Goal: Task Accomplishment & Management: Use online tool/utility

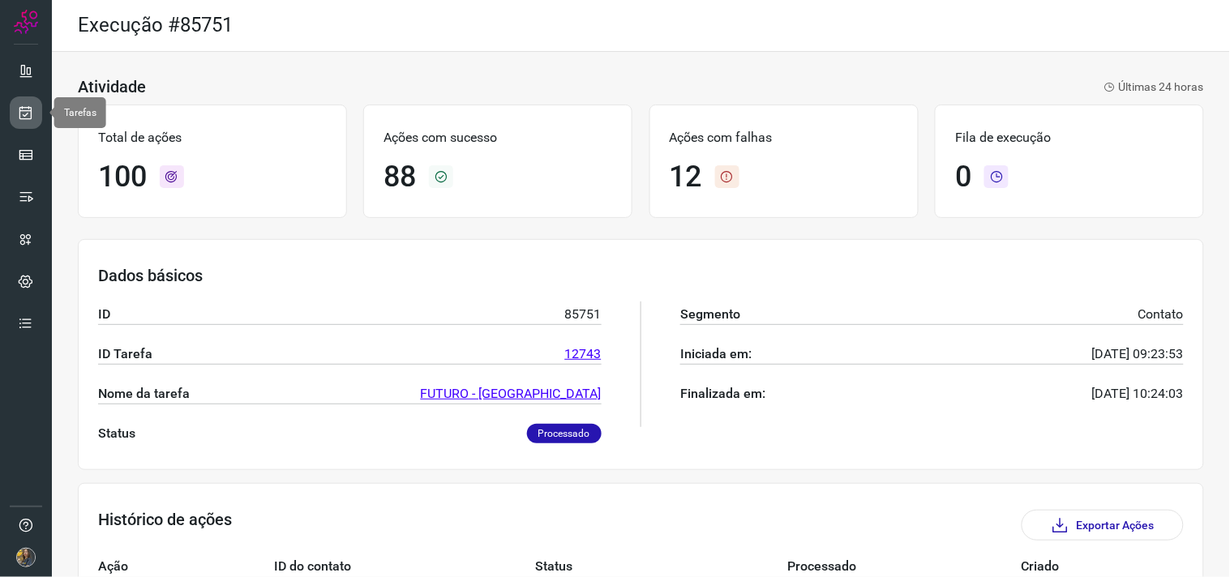
click at [28, 102] on link at bounding box center [26, 112] width 32 height 32
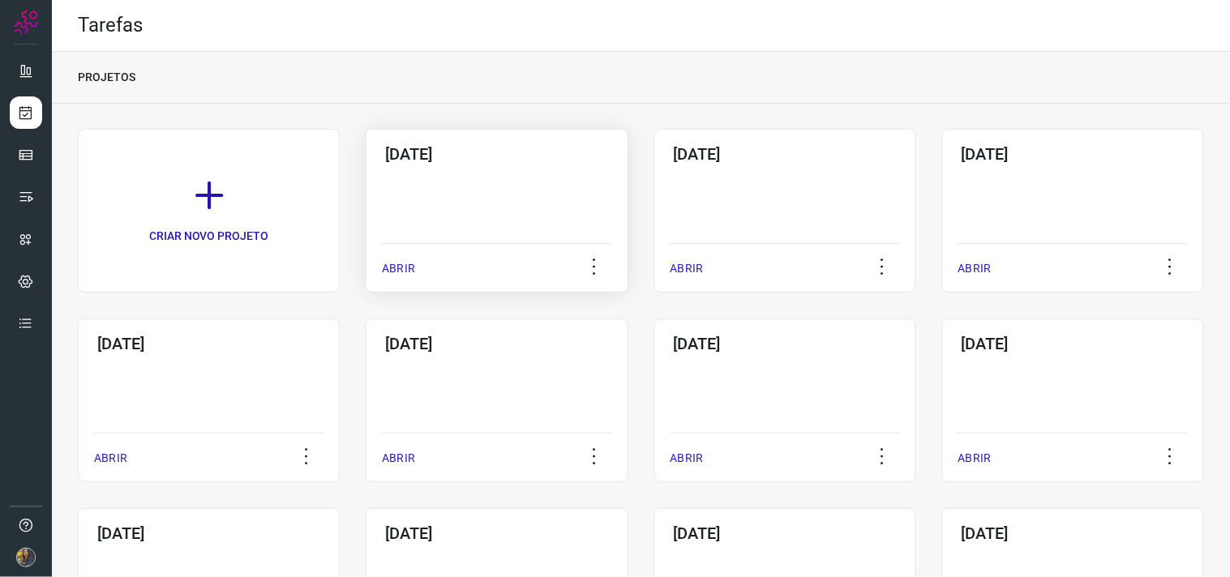
click at [438, 203] on div "25/09/2025 ABRIR" at bounding box center [497, 211] width 262 height 164
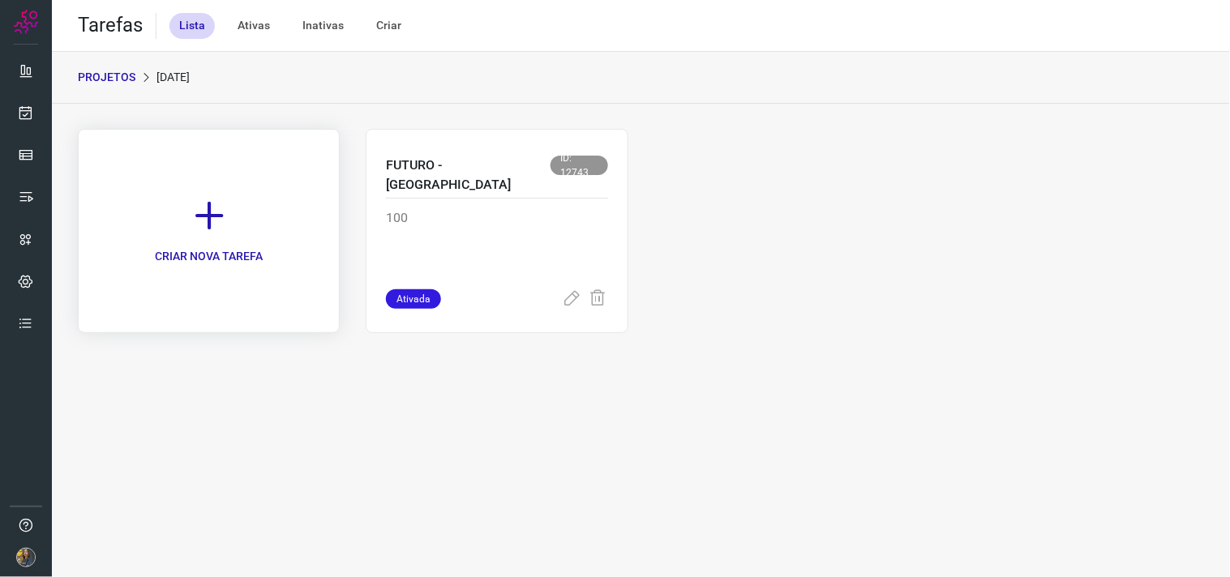
click at [247, 242] on link "CRIAR NOVA TAREFA" at bounding box center [209, 231] width 262 height 204
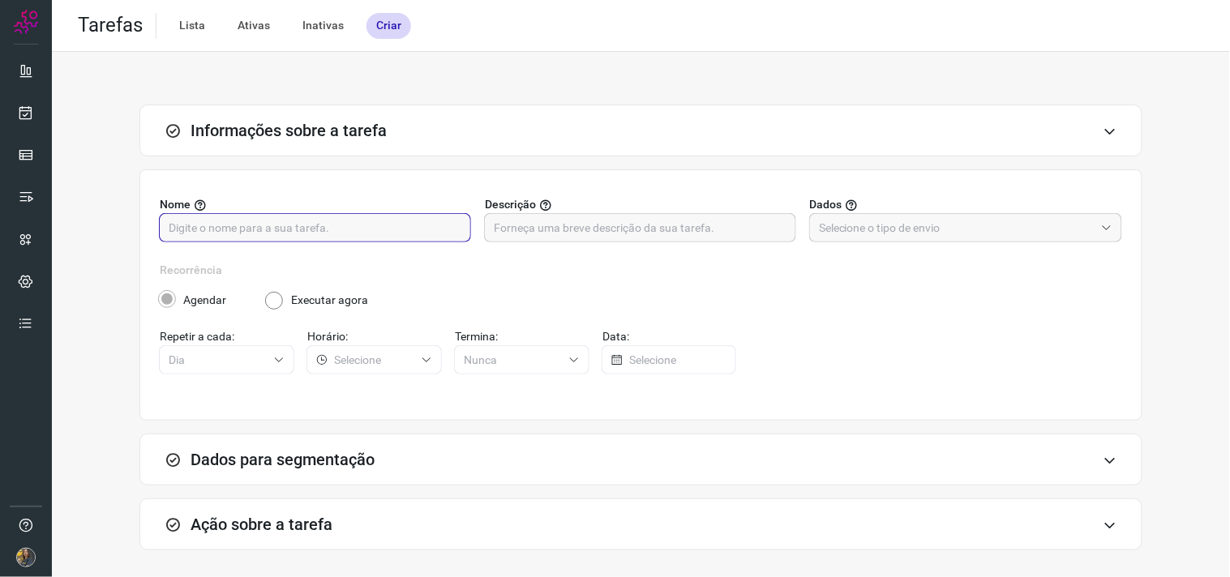
click at [305, 228] on input "text" at bounding box center [315, 228] width 293 height 28
type input "PREF CUIABÁ"
click at [554, 220] on input "text" at bounding box center [640, 228] width 293 height 28
type input "200 - 4096"
click at [918, 237] on input "text" at bounding box center [957, 228] width 276 height 28
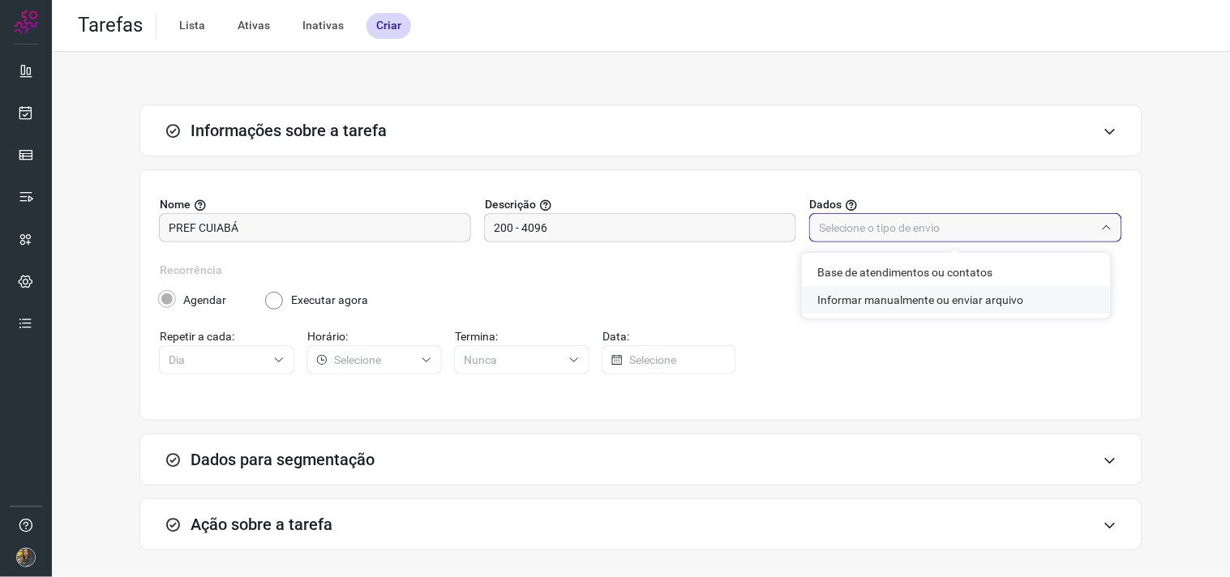
click at [887, 306] on li "Informar manualmente ou enviar arquivo" at bounding box center [956, 300] width 309 height 28
type input "Informar manualmente ou enviar arquivo"
radio input "false"
radio input "true"
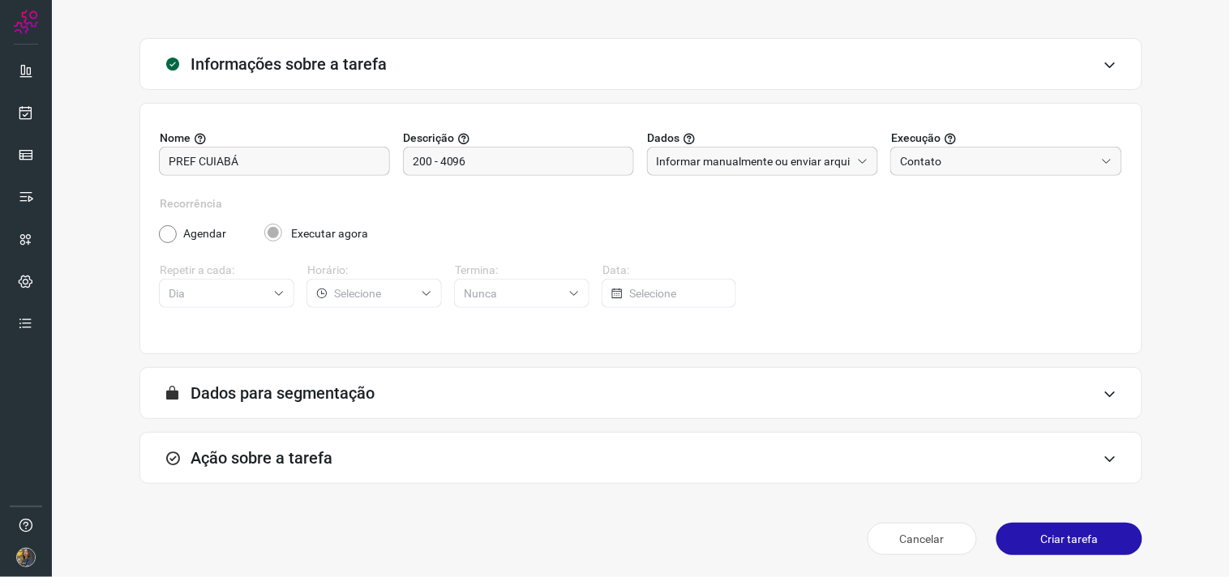
click at [640, 447] on div "Ação sobre a tarefa" at bounding box center [640, 458] width 1003 height 52
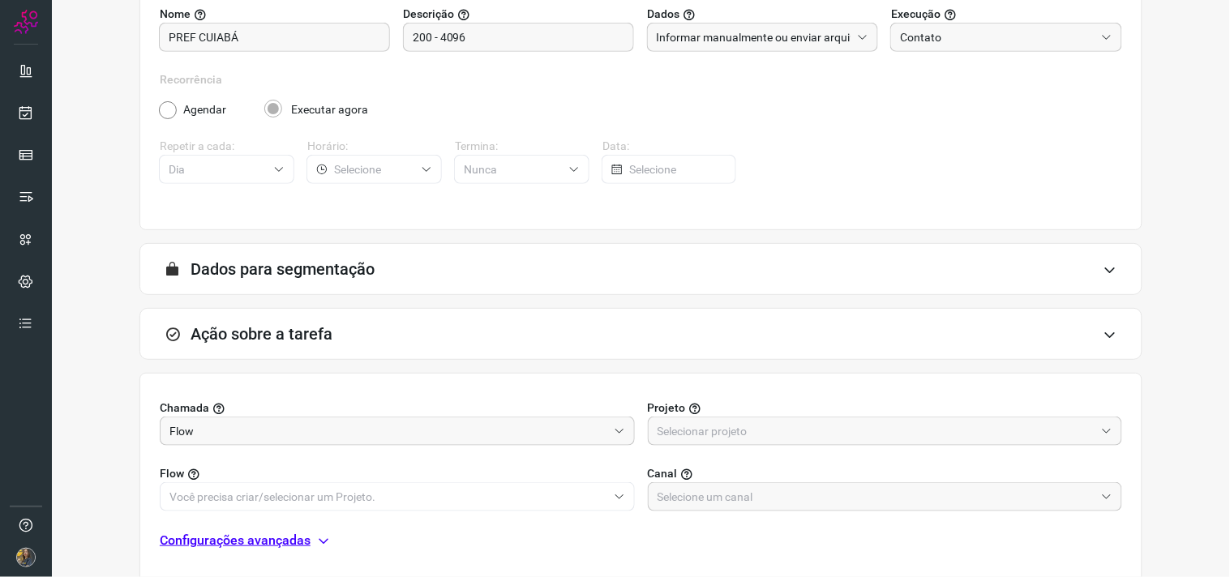
scroll to position [323, 0]
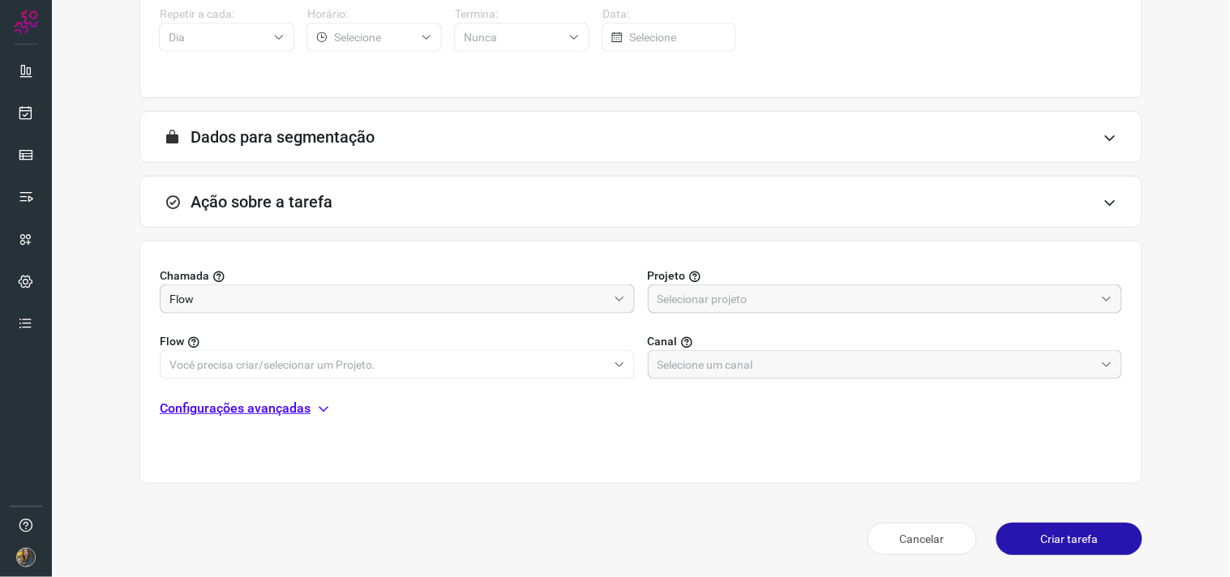
click at [759, 301] on input "text" at bounding box center [876, 299] width 438 height 28
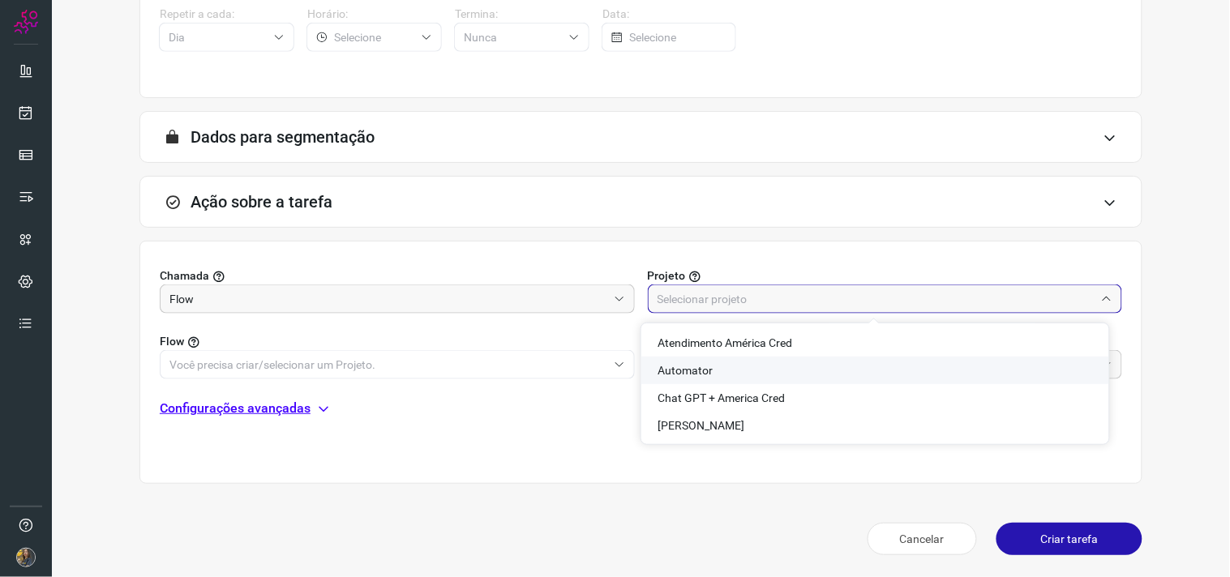
drag, startPoint x: 700, startPoint y: 367, endPoint x: 573, endPoint y: 358, distance: 126.8
click at [697, 367] on span "Automator" at bounding box center [684, 370] width 55 height 13
type input "Automator"
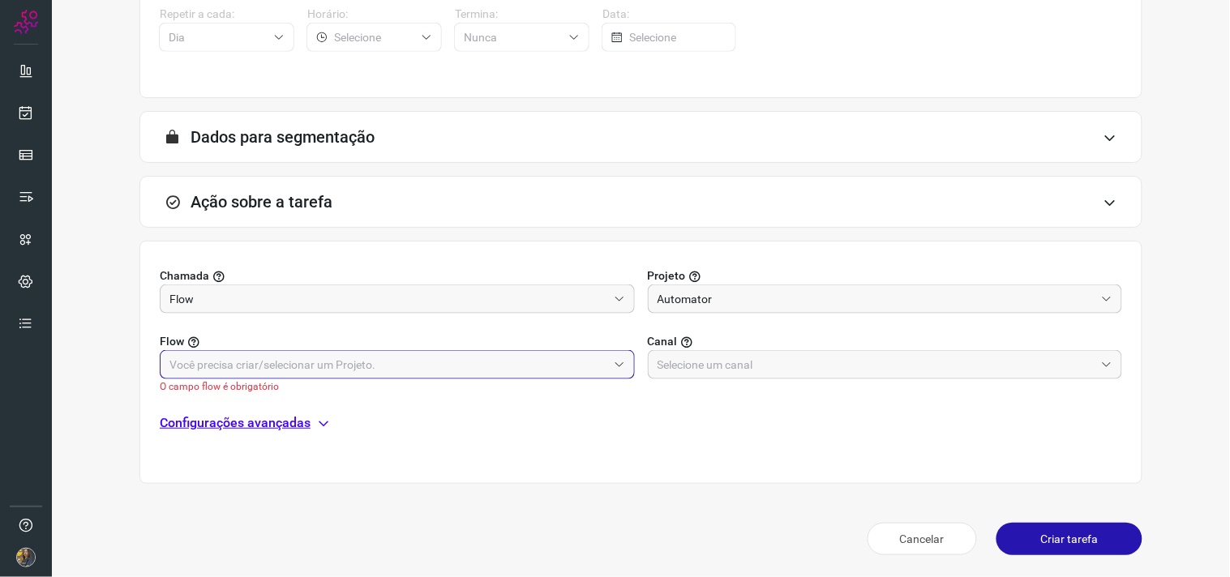
click at [571, 358] on input "text" at bounding box center [388, 365] width 438 height 28
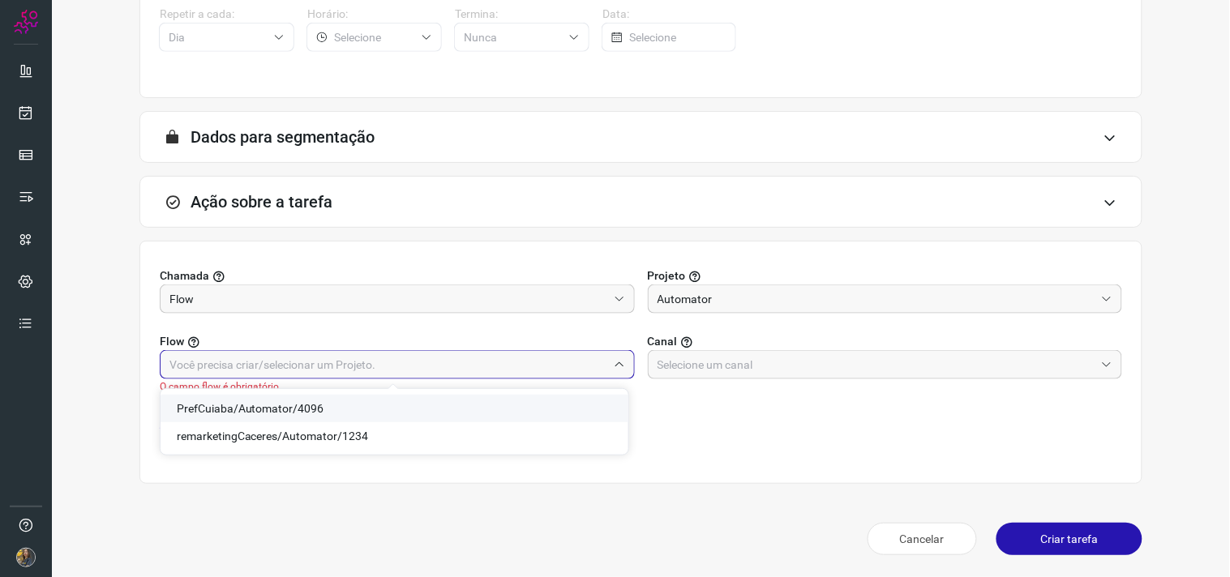
click at [220, 403] on span "PrefCuiaba/Automator/4096" at bounding box center [251, 408] width 148 height 13
type input "PrefCuiaba/Automator/4096"
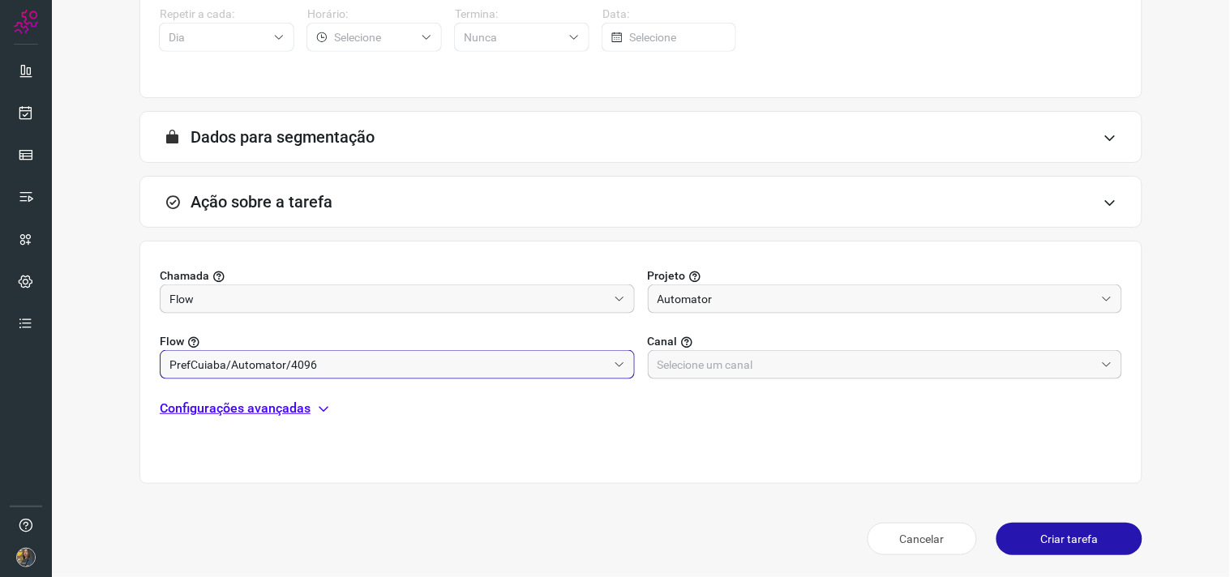
click at [799, 367] on input "text" at bounding box center [876, 365] width 438 height 28
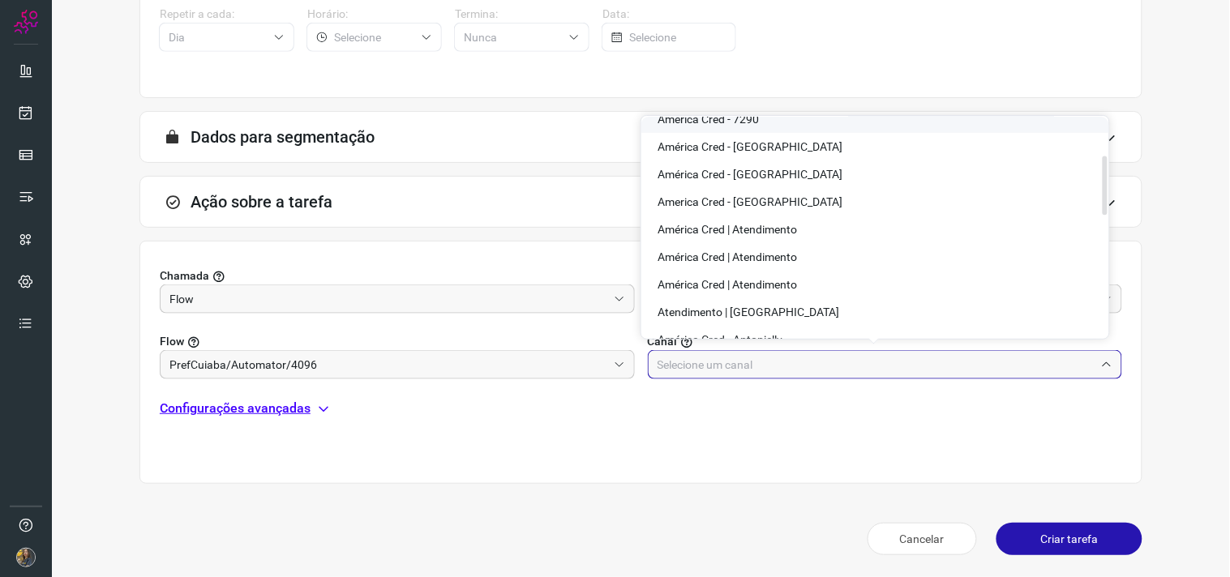
scroll to position [360, 0]
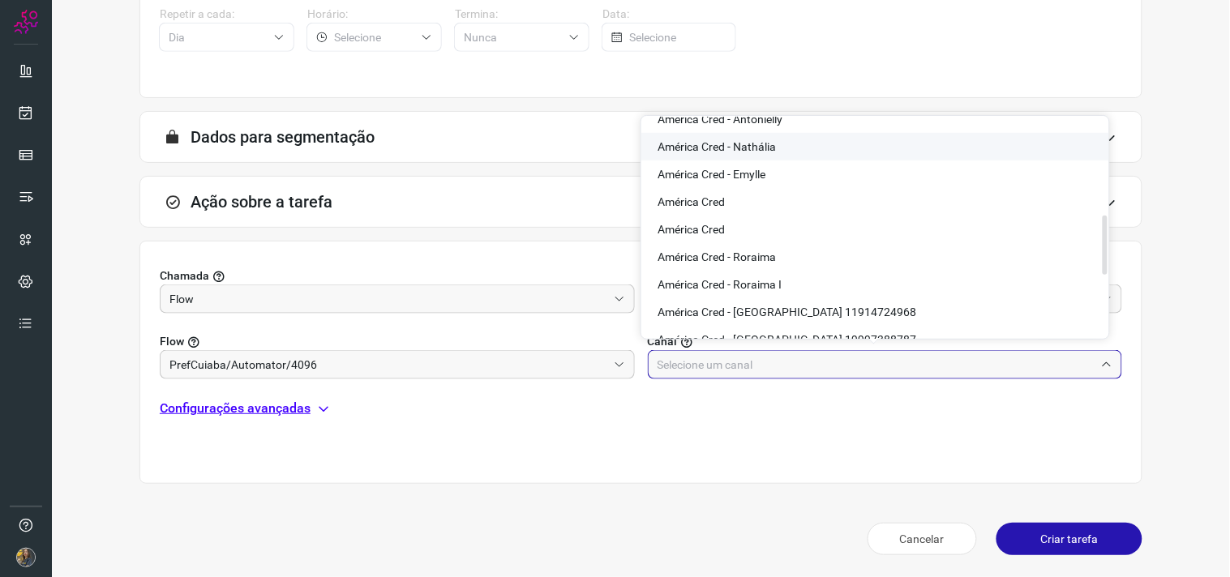
drag, startPoint x: 749, startPoint y: 143, endPoint x: 699, endPoint y: 179, distance: 61.6
click at [747, 143] on span "América Cred - Nathália" at bounding box center [716, 146] width 118 height 13
type input "América Cred - Nathália"
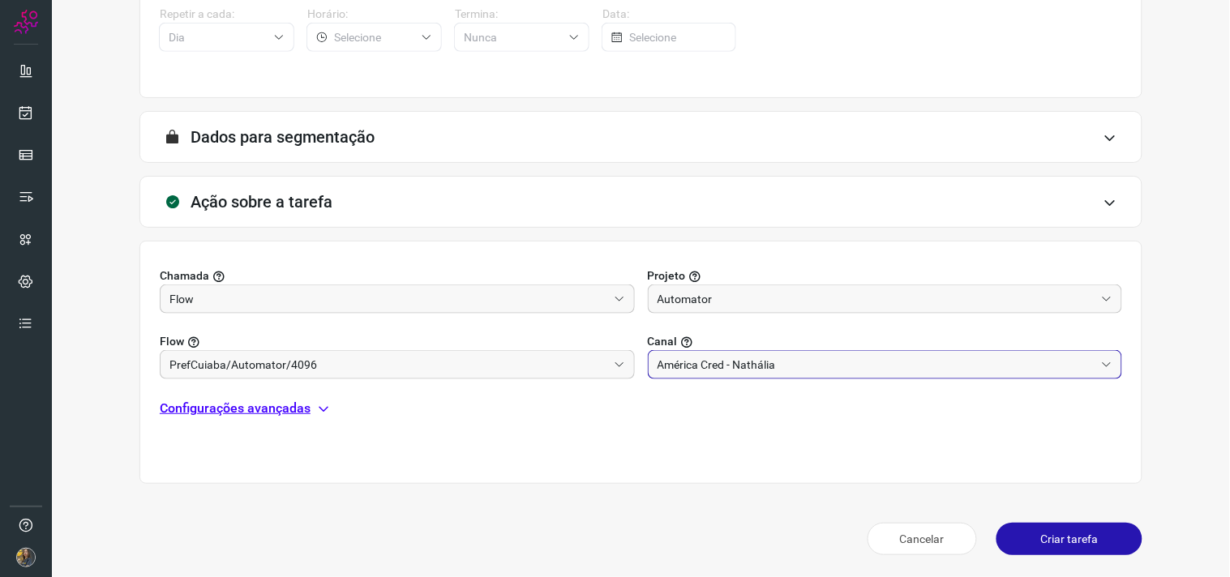
click at [285, 409] on p "Configurações avançadas" at bounding box center [235, 408] width 151 height 19
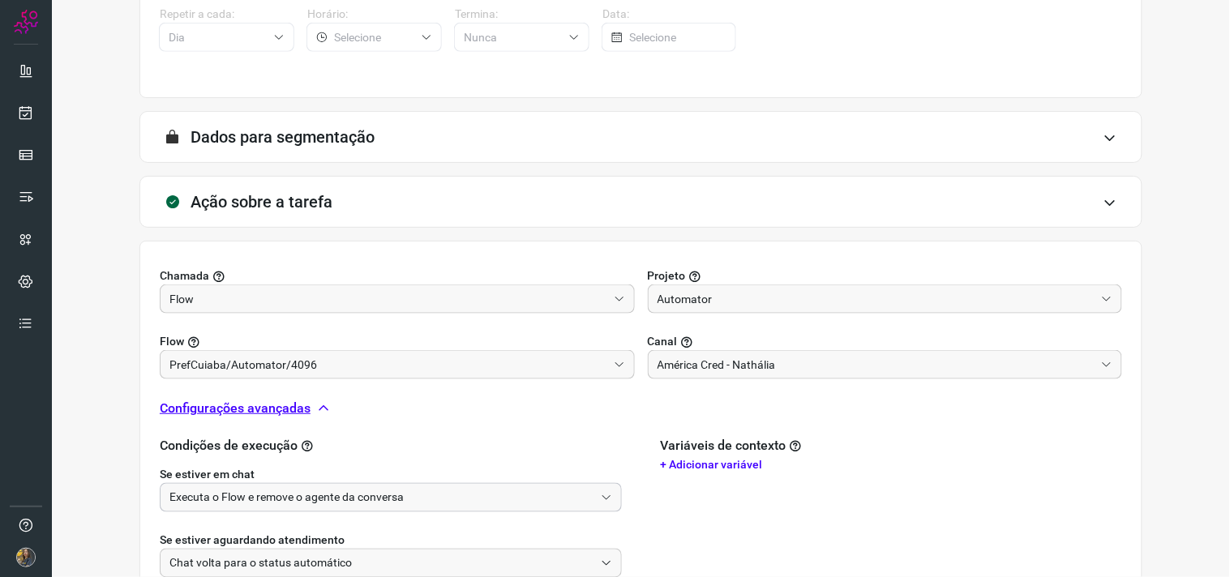
click at [278, 499] on input "Executa o Flow e remove o agente da conversa" at bounding box center [381, 498] width 425 height 28
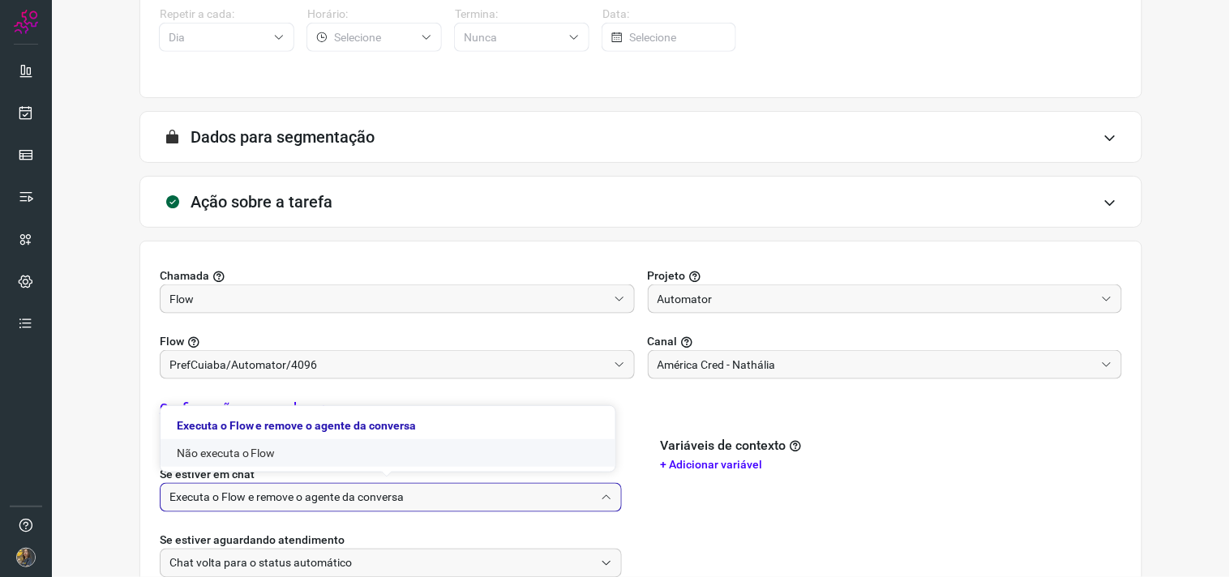
click at [255, 439] on li "Não executa o Flow" at bounding box center [388, 453] width 455 height 28
type input "Não executa o Flow"
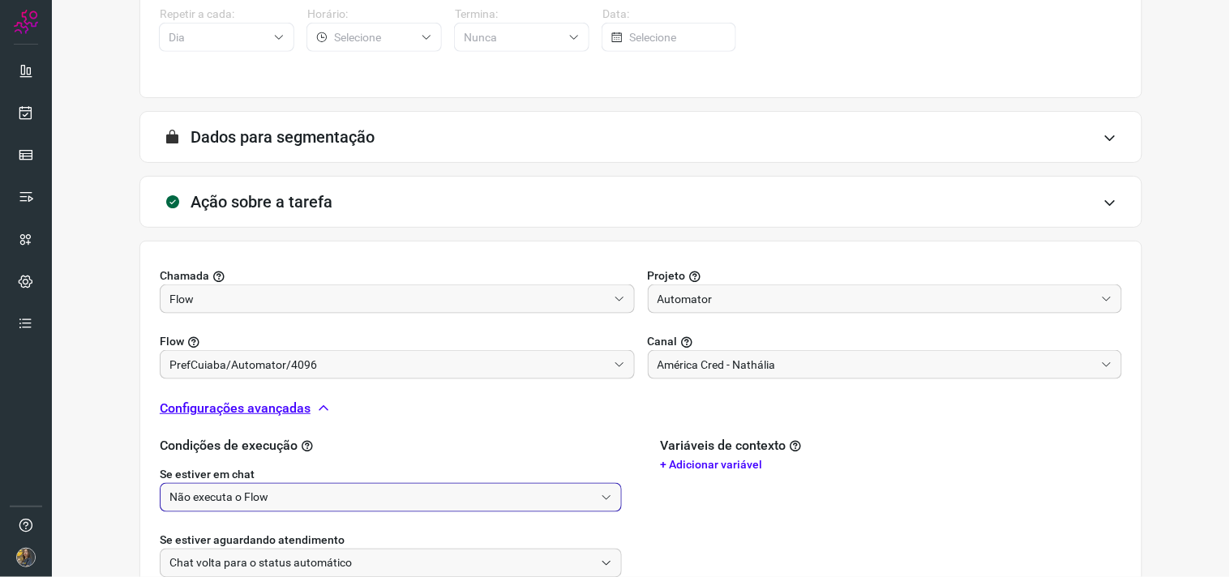
scroll to position [509, 0]
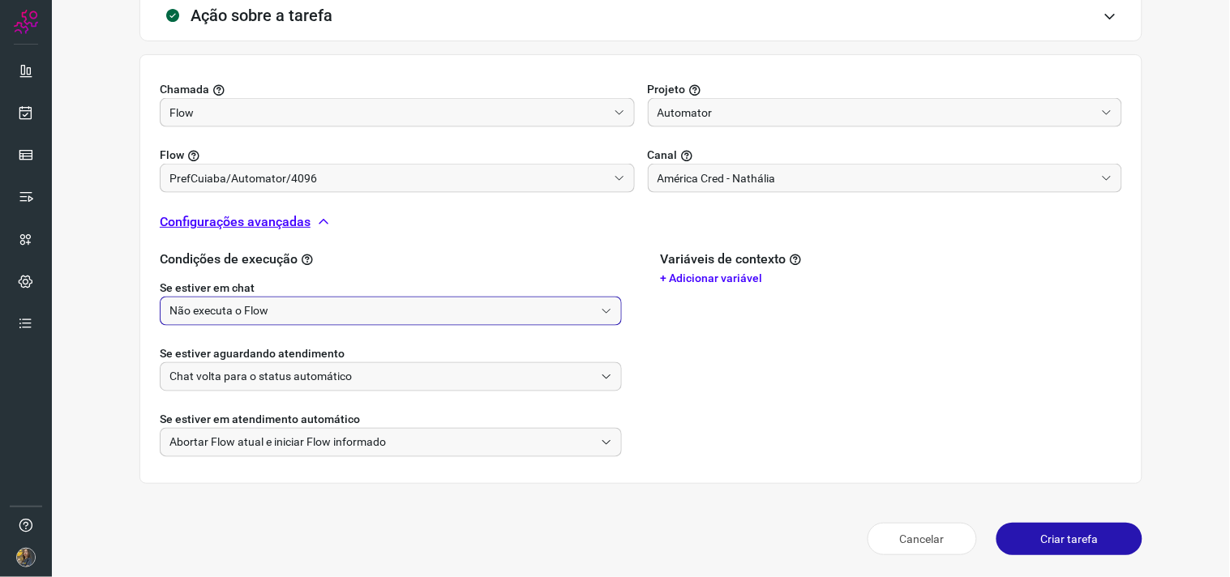
click at [1054, 540] on button "Criar tarefa" at bounding box center [1069, 539] width 146 height 32
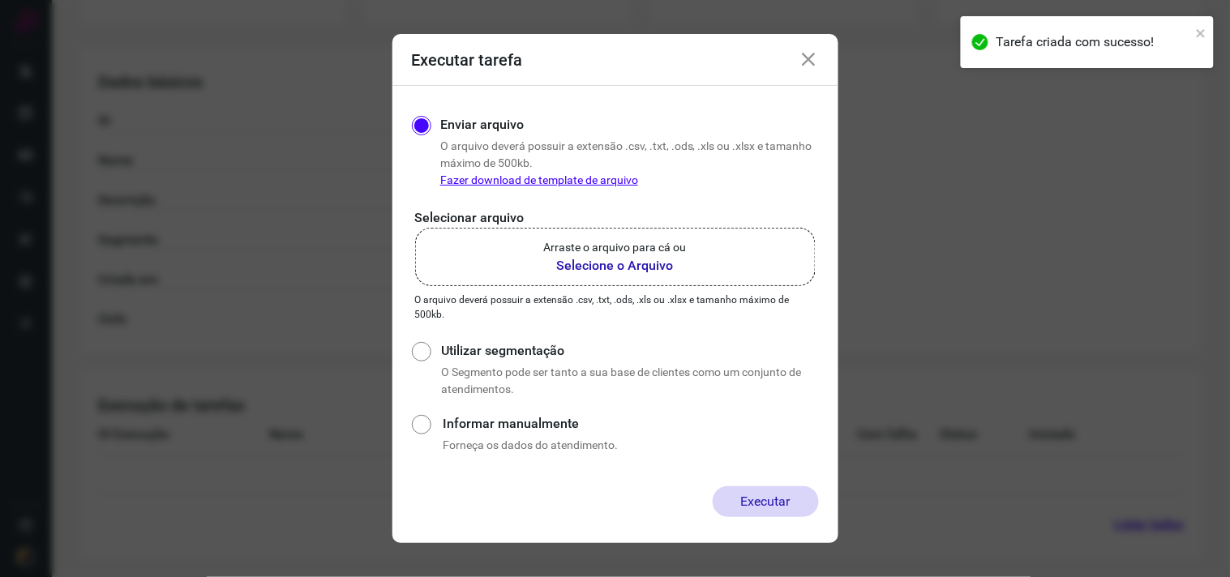
scroll to position [260, 0]
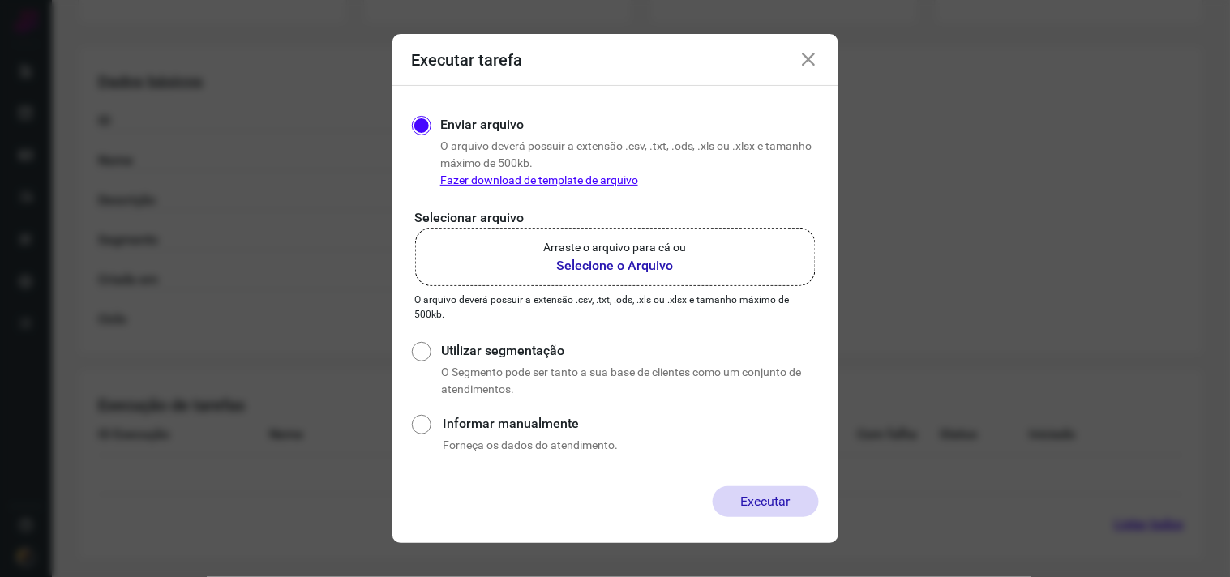
click at [687, 266] on label "Arraste o arquivo para cá ou Selecione o Arquivo" at bounding box center [615, 257] width 400 height 58
click at [0, 0] on input "Arraste o arquivo para cá ou Selecione o Arquivo" at bounding box center [0, 0] width 0 height 0
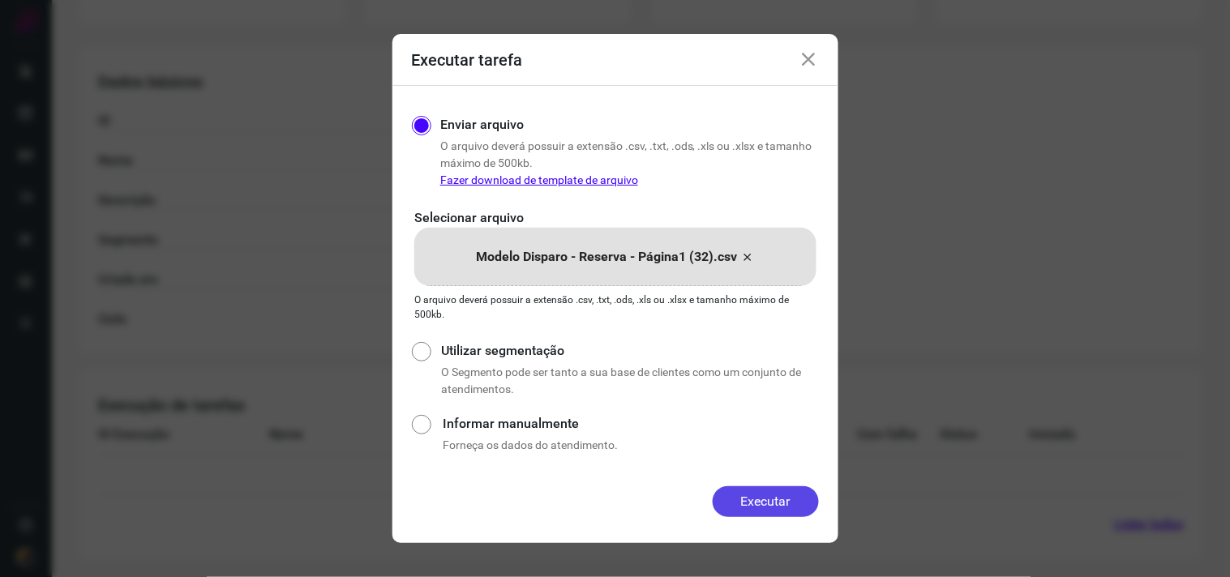
click at [746, 491] on button "Executar" at bounding box center [766, 501] width 106 height 31
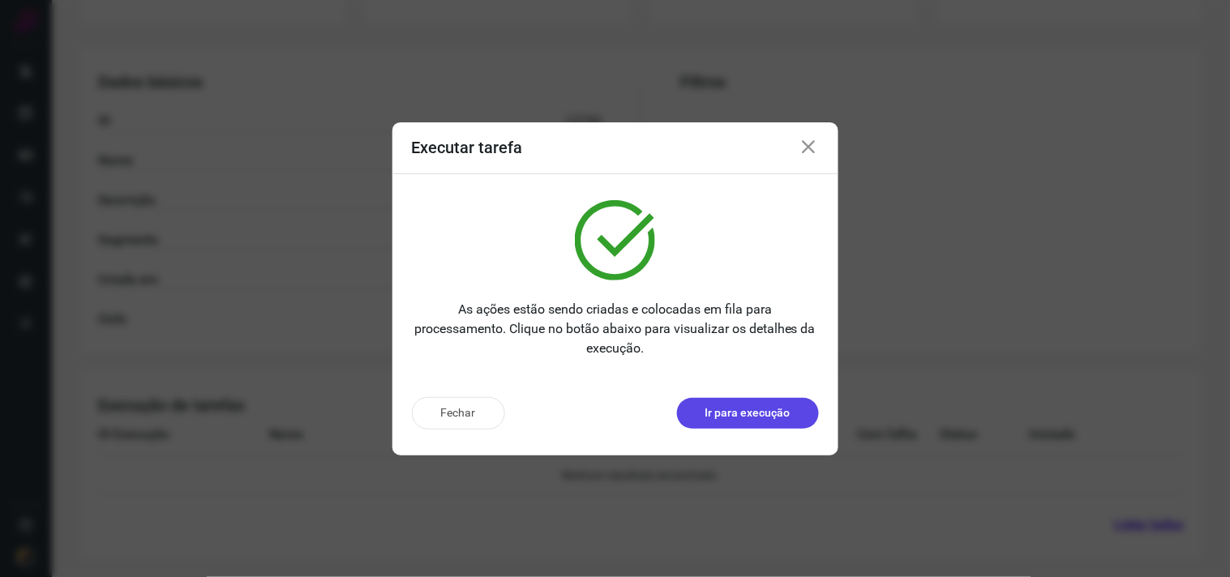
click at [771, 422] on button "Ir para execução" at bounding box center [748, 413] width 142 height 31
